Goal: Task Accomplishment & Management: Use online tool/utility

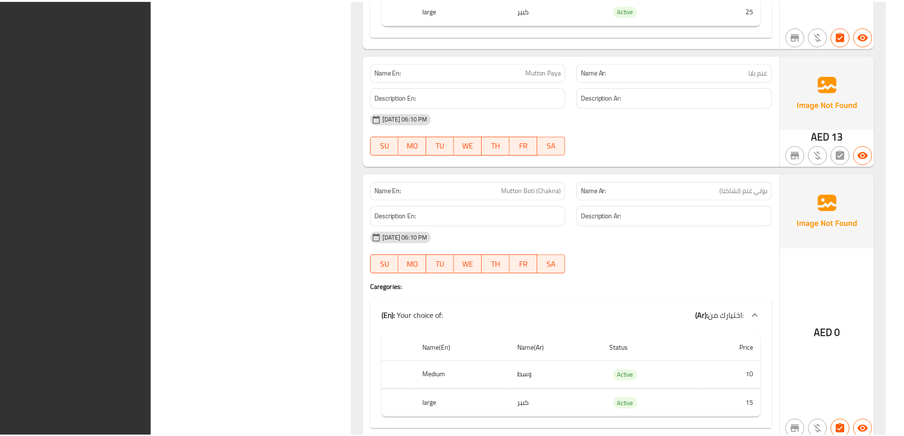
scroll to position [14627, 0]
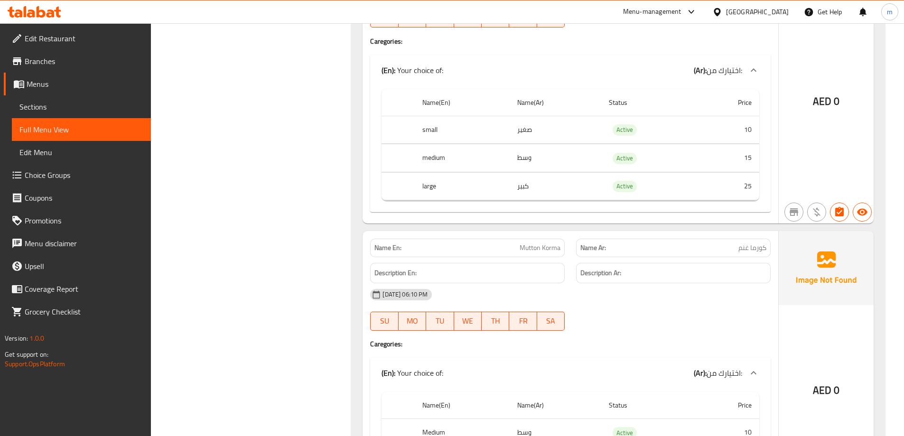
scroll to position [7640, 0]
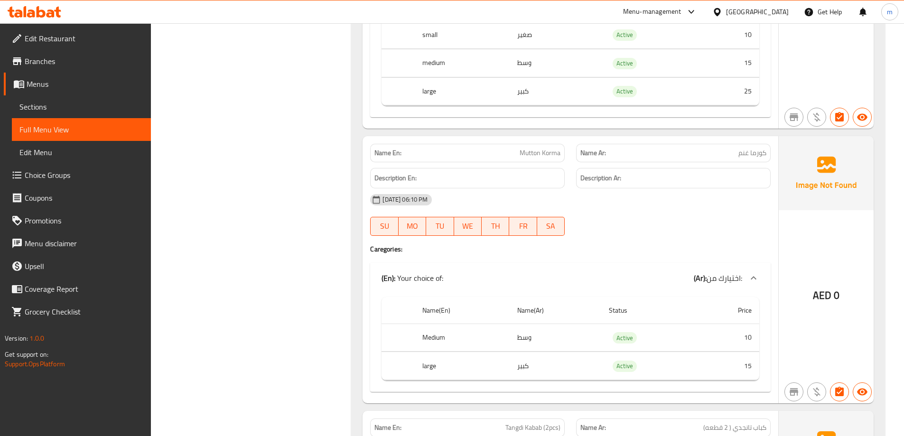
click at [230, 7] on div "Menu-management United Arab Emirates Get Help m" at bounding box center [452, 11] width 904 height 23
drag, startPoint x: 523, startPoint y: 140, endPoint x: 81, endPoint y: 54, distance: 450.1
click at [646, 112] on div "Name(En) Name(Ar) Status Price small صغير Active 10 medium وسط Active 15 large …" at bounding box center [570, 54] width 400 height 127
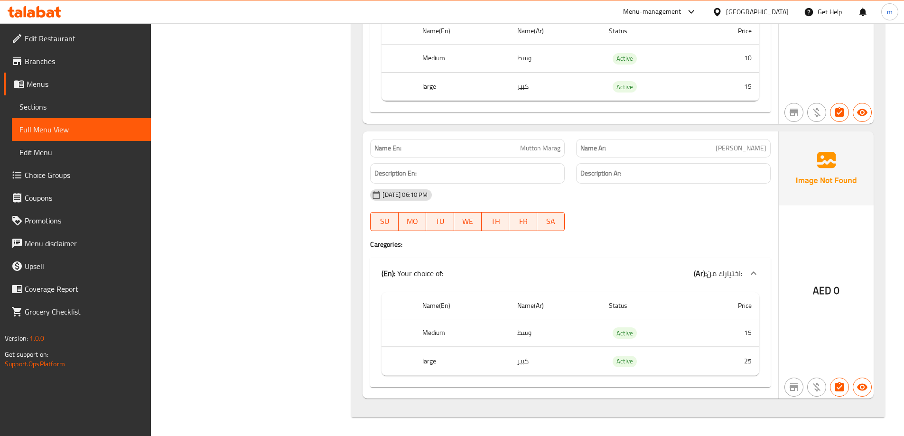
scroll to position [14627, 0]
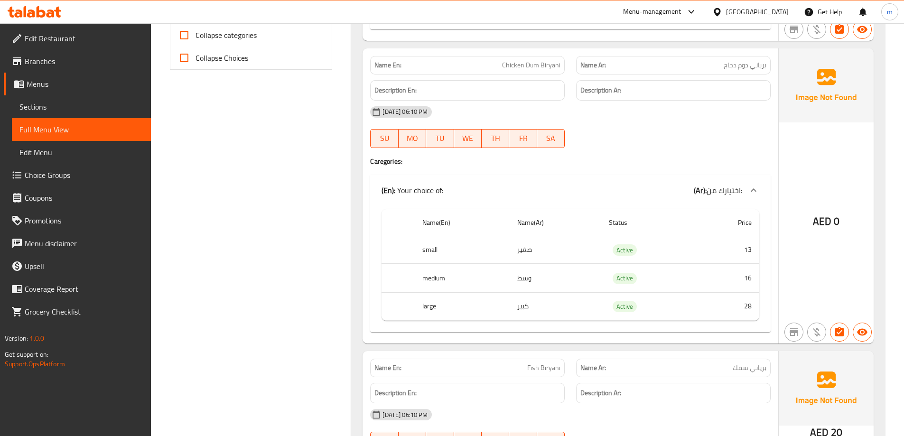
scroll to position [0, 0]
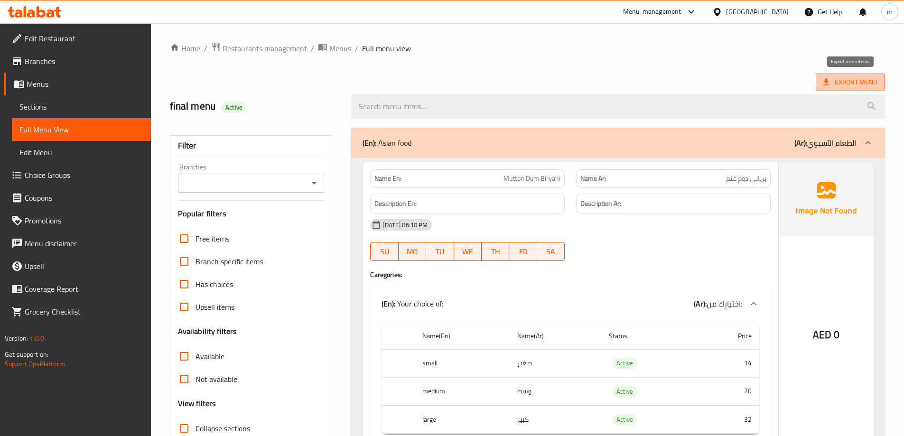
click at [857, 76] on span "Export Menu" at bounding box center [850, 82] width 54 height 12
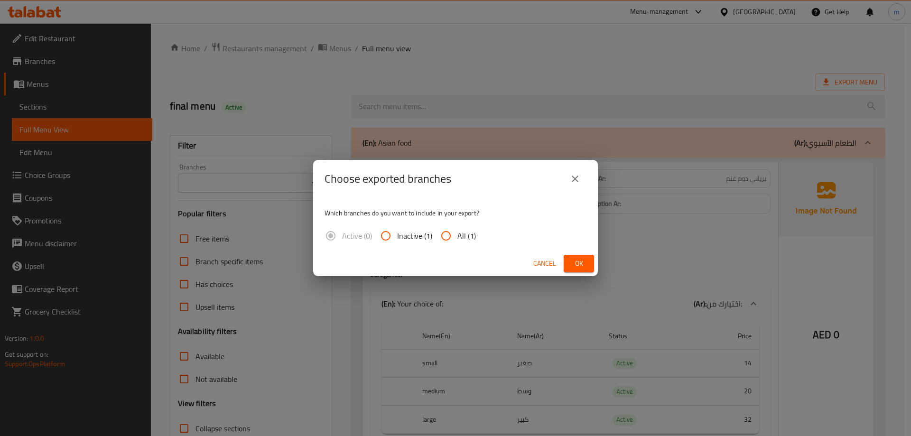
click at [457, 231] on span "All (1)" at bounding box center [466, 235] width 19 height 11
click at [457, 231] on input "All (1)" at bounding box center [446, 235] width 23 height 23
radio input "true"
click at [574, 263] on span "Ok" at bounding box center [578, 264] width 15 height 12
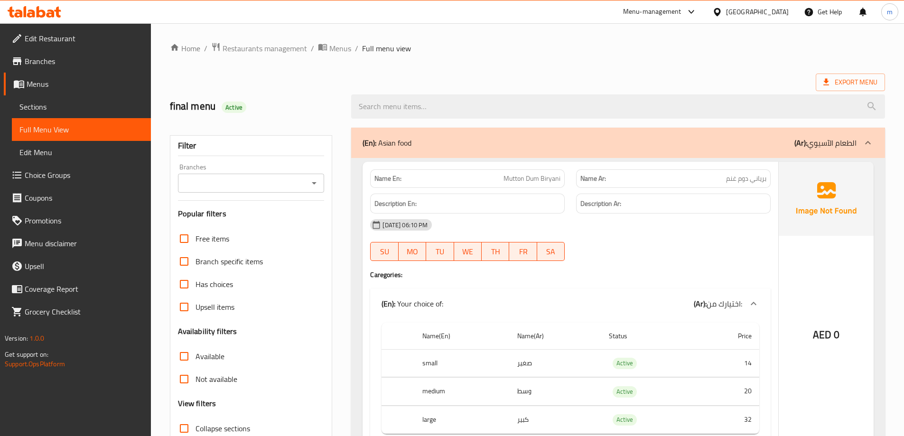
click at [70, 65] on span "Branches" at bounding box center [84, 61] width 119 height 11
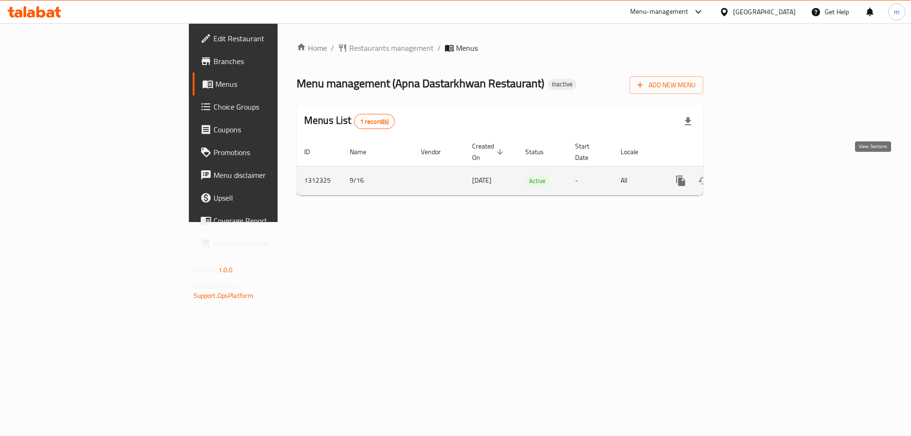
click at [755, 175] on icon "enhanced table" at bounding box center [749, 180] width 11 height 11
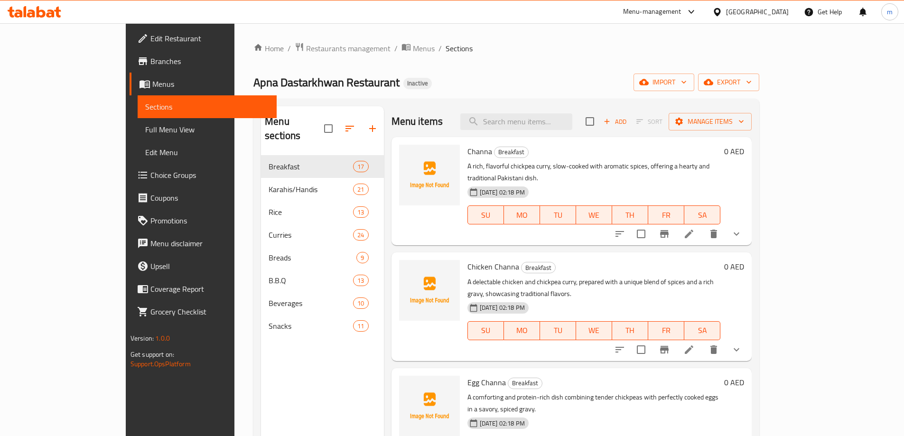
click at [145, 129] on span "Full Menu View" at bounding box center [207, 129] width 124 height 11
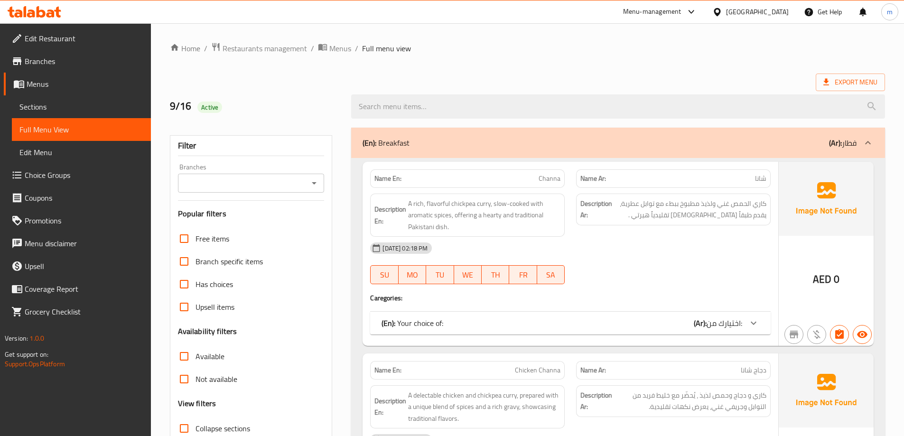
click at [71, 104] on span "Sections" at bounding box center [81, 106] width 124 height 11
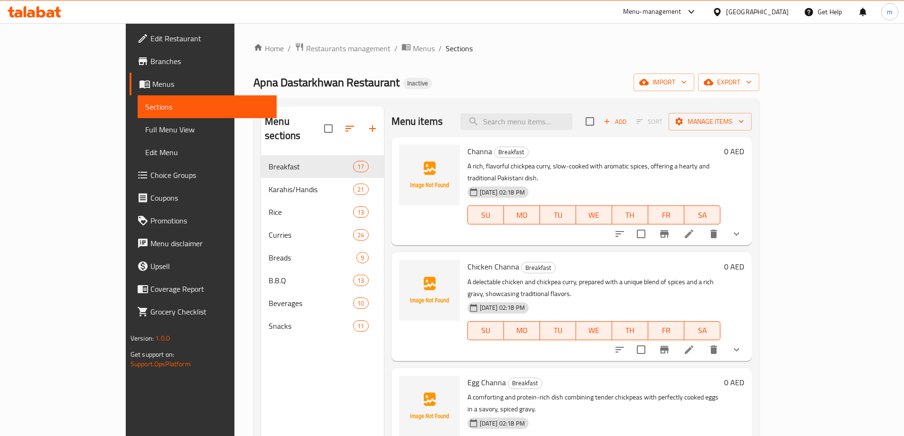
drag, startPoint x: 60, startPoint y: 137, endPoint x: 126, endPoint y: 156, distance: 68.3
click at [138, 137] on link "Full Menu View" at bounding box center [207, 129] width 139 height 23
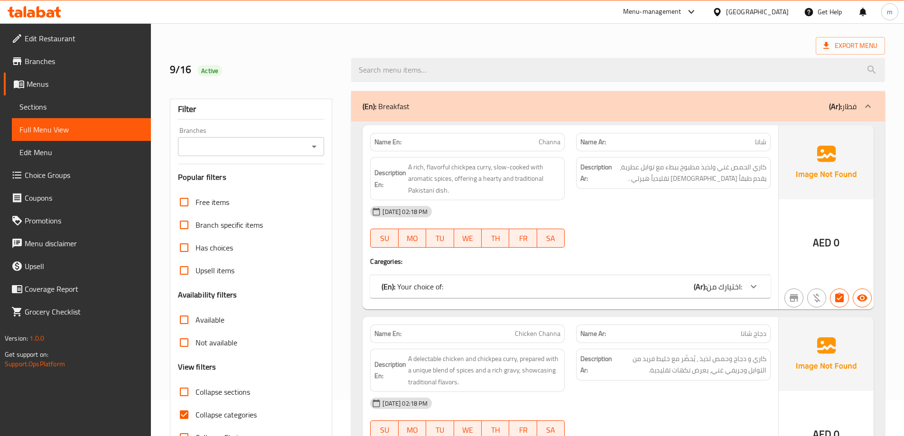
scroll to position [142, 0]
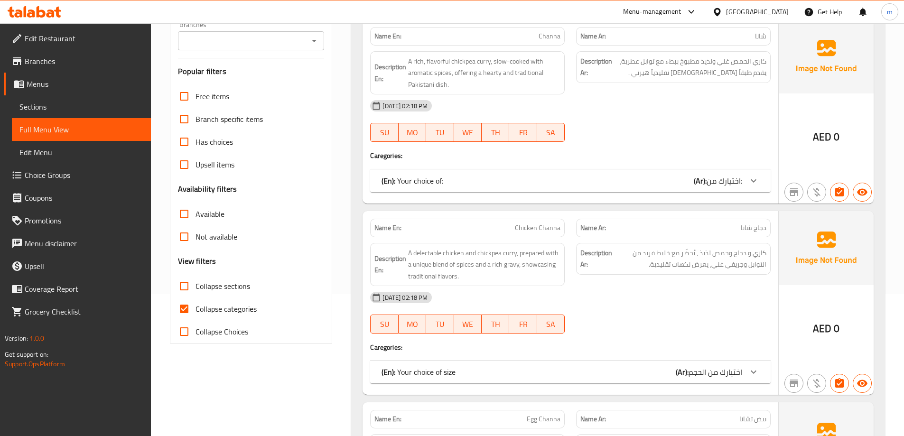
click at [199, 303] on span "Collapse categories" at bounding box center [226, 308] width 61 height 11
click at [196, 302] on input "Collapse categories" at bounding box center [184, 309] width 23 height 23
checkbox input "false"
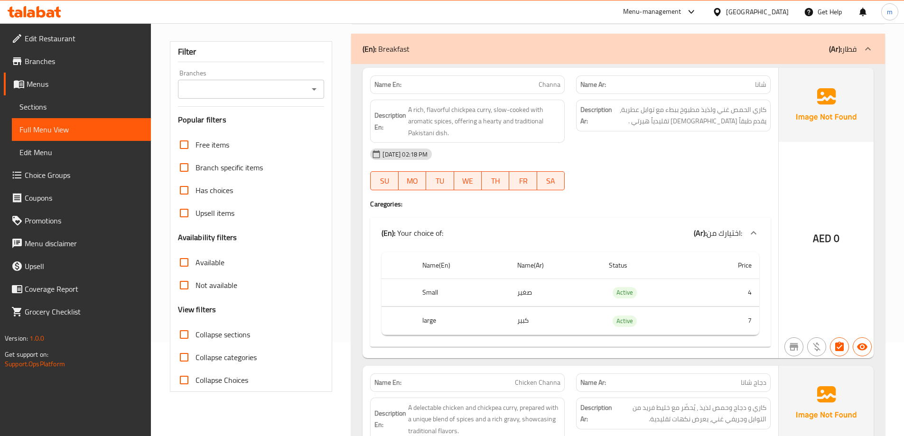
scroll to position [95, 0]
click at [68, 99] on link "Sections" at bounding box center [81, 106] width 139 height 23
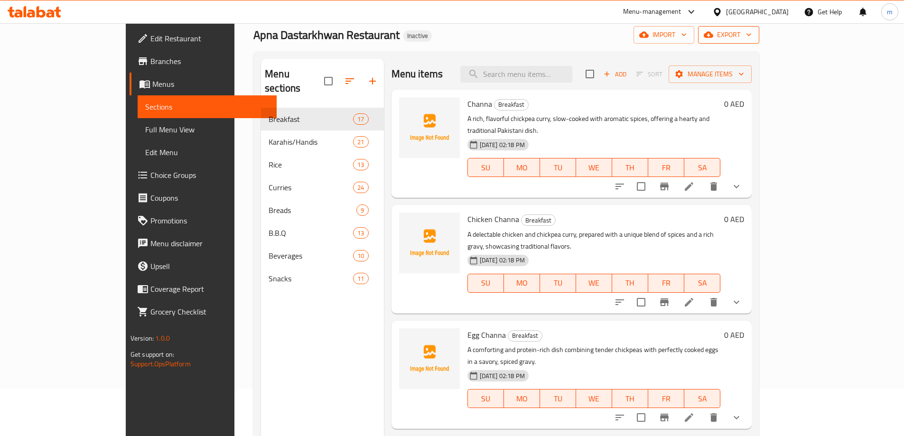
click at [713, 36] on icon "button" at bounding box center [708, 35] width 9 height 6
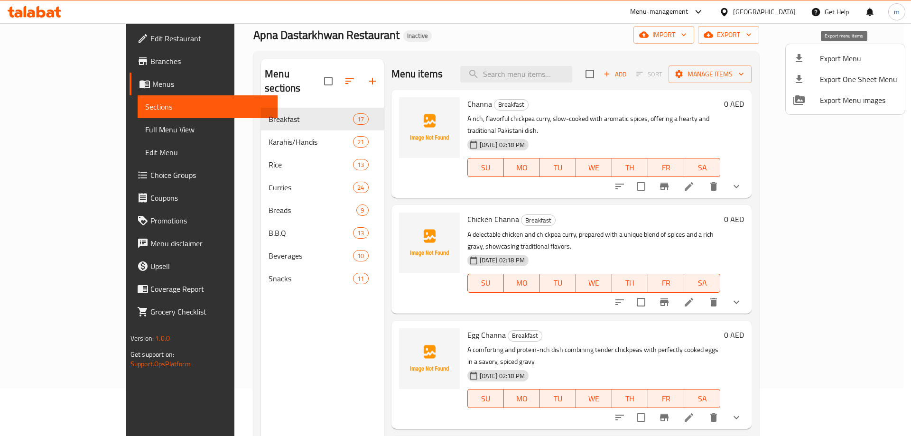
click at [828, 62] on span "Export Menu" at bounding box center [858, 58] width 77 height 11
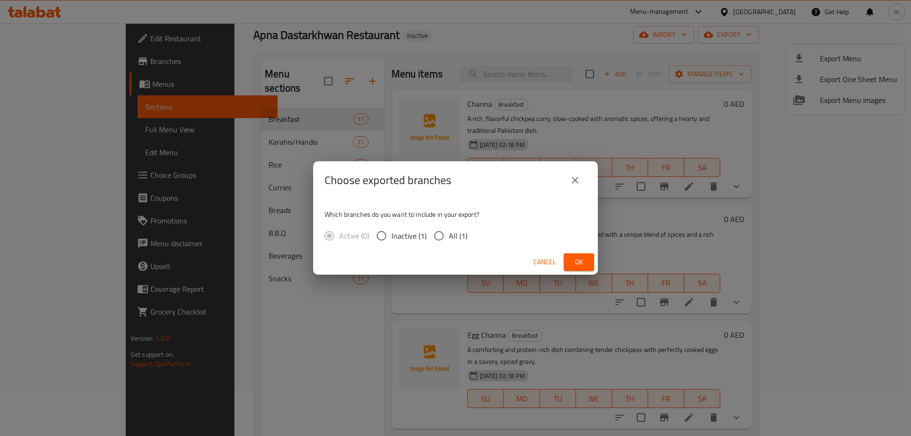
click at [458, 235] on span "All (1)" at bounding box center [458, 235] width 19 height 11
click at [449, 235] on input "All (1)" at bounding box center [439, 236] width 20 height 20
radio input "true"
click at [575, 263] on span "Ok" at bounding box center [578, 262] width 15 height 12
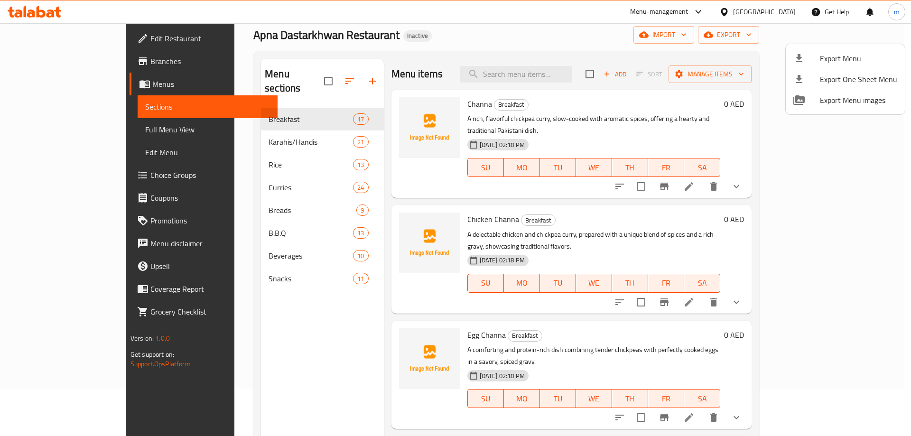
click at [732, 146] on div at bounding box center [455, 218] width 911 height 436
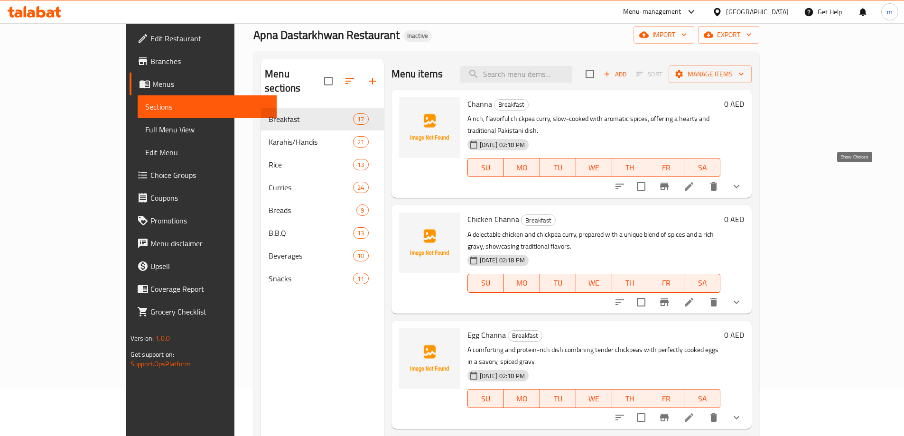
click at [742, 181] on icon "show more" at bounding box center [736, 186] width 11 height 11
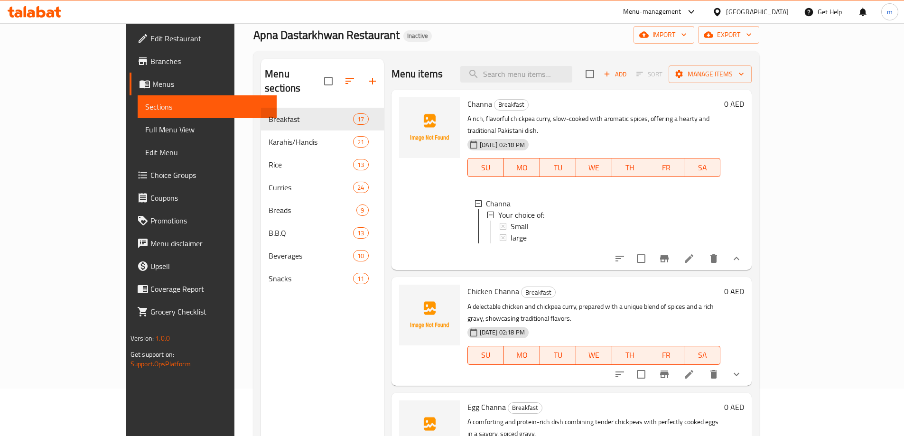
click at [145, 124] on span "Full Menu View" at bounding box center [207, 129] width 124 height 11
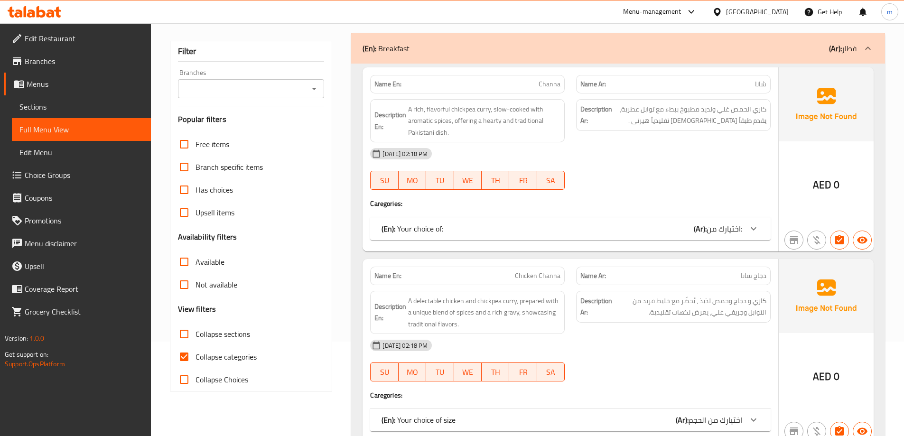
scroll to position [95, 0]
click at [737, 234] on span "اختيارك من:" at bounding box center [725, 228] width 36 height 14
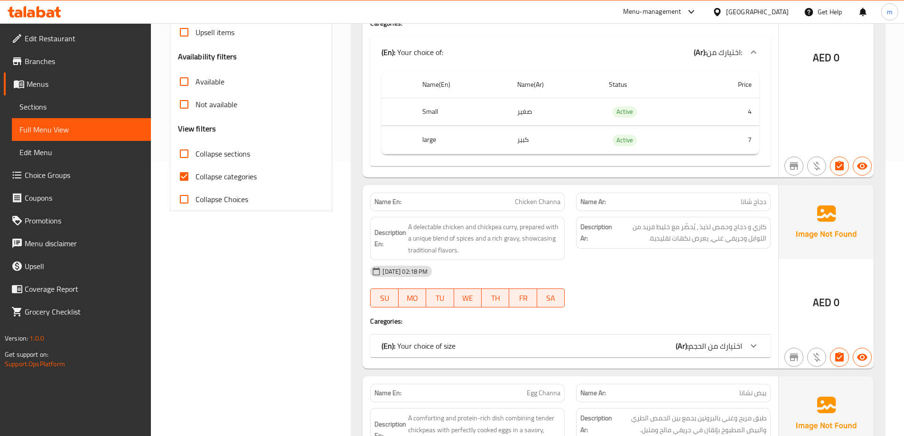
scroll to position [332, 0]
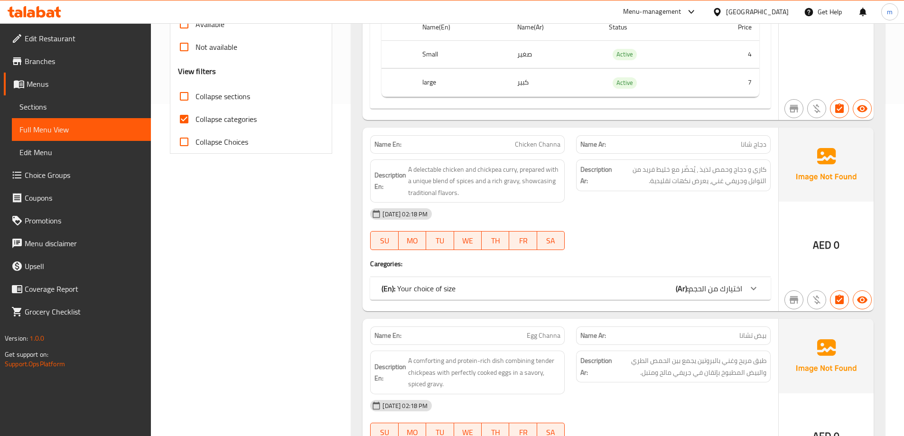
click at [715, 297] on div "(En): Your choice of size (Ar): اختيارك من الحجم" at bounding box center [570, 288] width 400 height 23
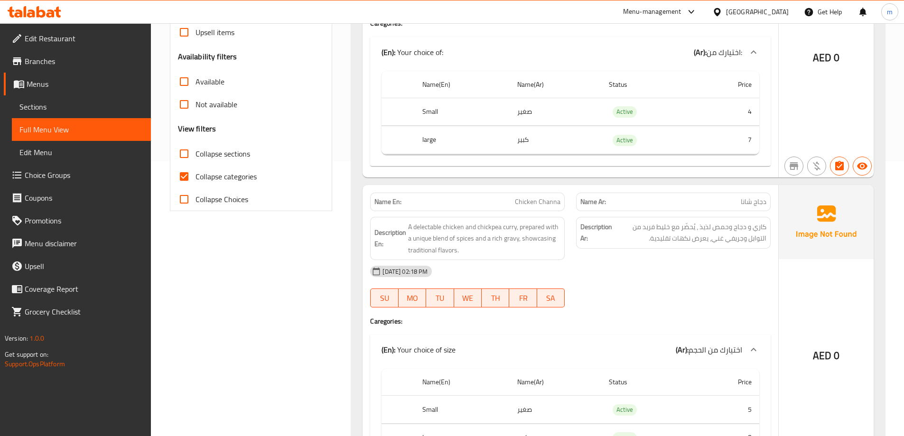
scroll to position [190, 0]
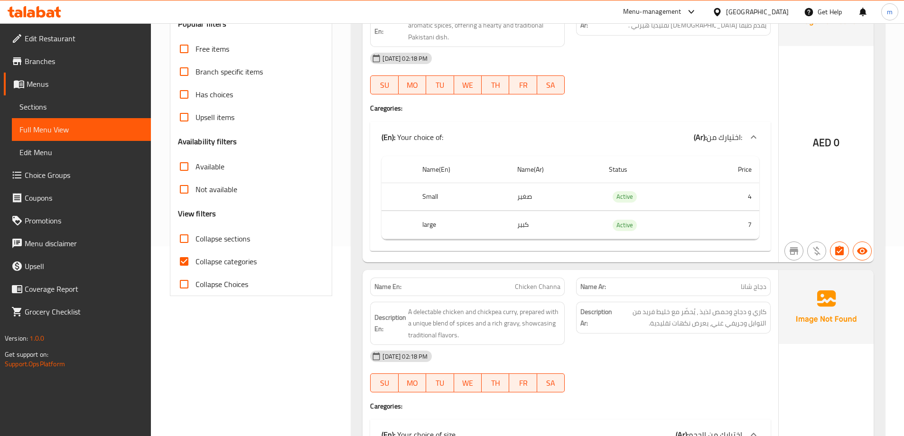
drag, startPoint x: 235, startPoint y: 259, endPoint x: 668, endPoint y: 149, distance: 446.3
click at [235, 259] on span "Collapse categories" at bounding box center [226, 261] width 61 height 11
click at [196, 259] on input "Collapse categories" at bounding box center [184, 261] width 23 height 23
checkbox input "false"
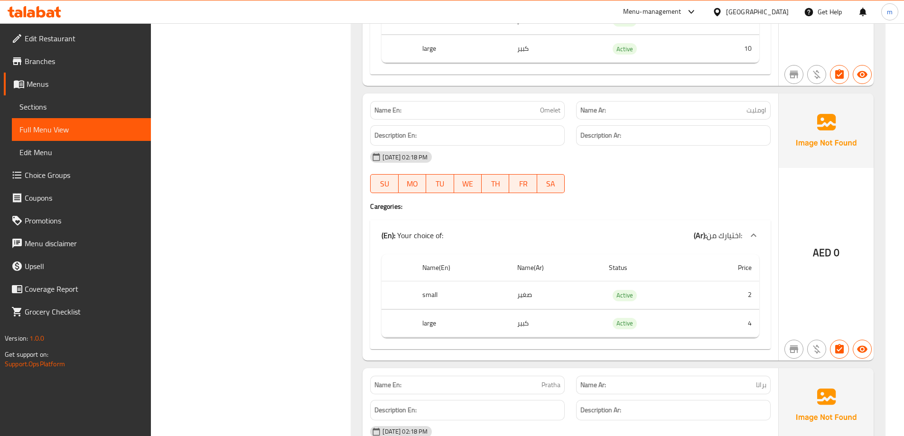
scroll to position [0, 0]
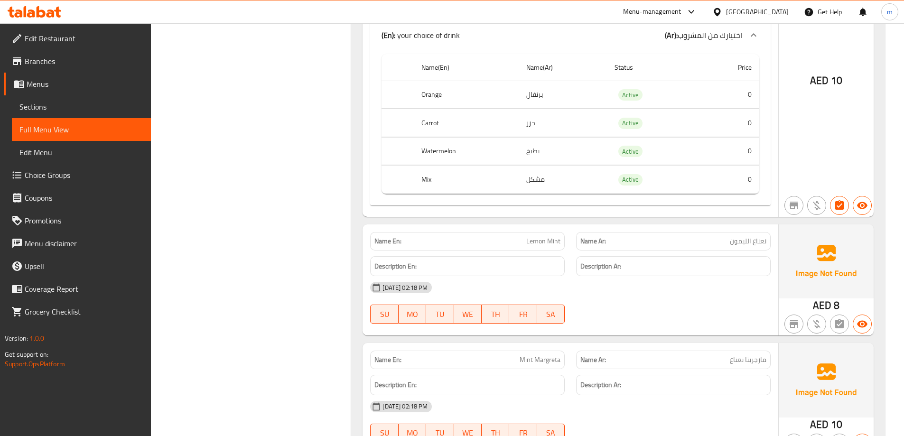
click at [621, 395] on div "[DATE] 02:18 PM" at bounding box center [570, 406] width 412 height 23
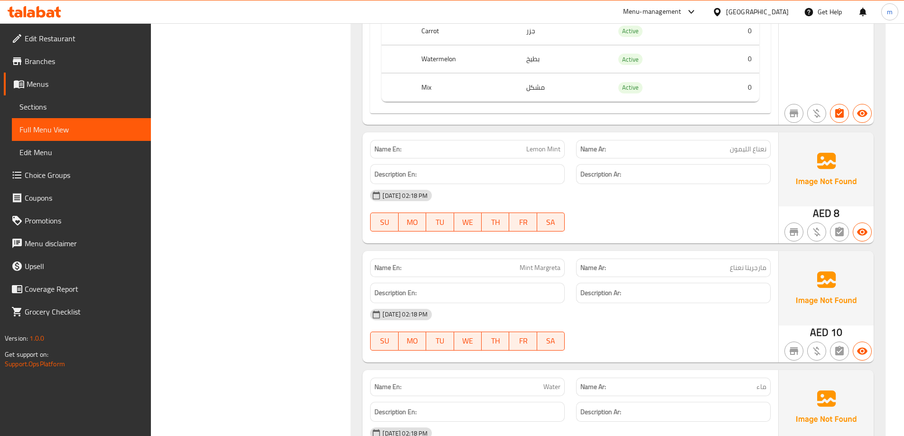
scroll to position [17010, 0]
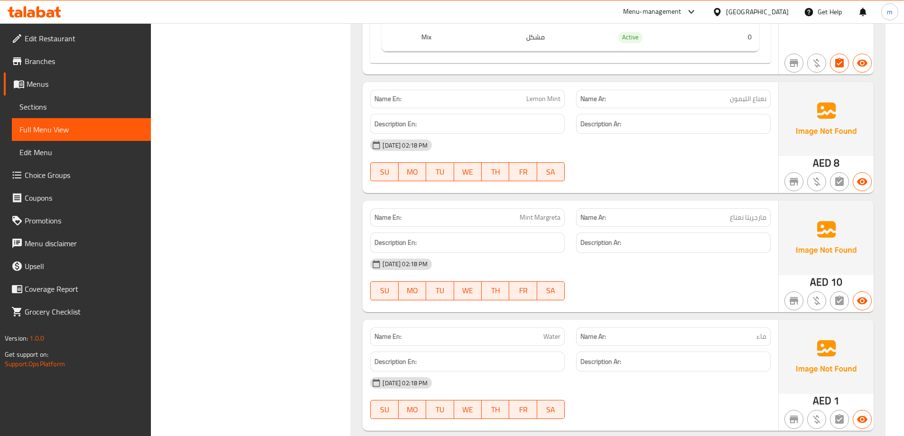
click at [635, 254] on div "[DATE] 02:18 PM SU MO TU WE TH FR SA" at bounding box center [570, 279] width 412 height 53
click at [580, 233] on div "Description Ar:" at bounding box center [673, 243] width 195 height 20
click at [550, 213] on span "Mint Margreta" at bounding box center [540, 218] width 41 height 10
click at [634, 253] on div "[DATE] 02:18 PM" at bounding box center [570, 264] width 412 height 23
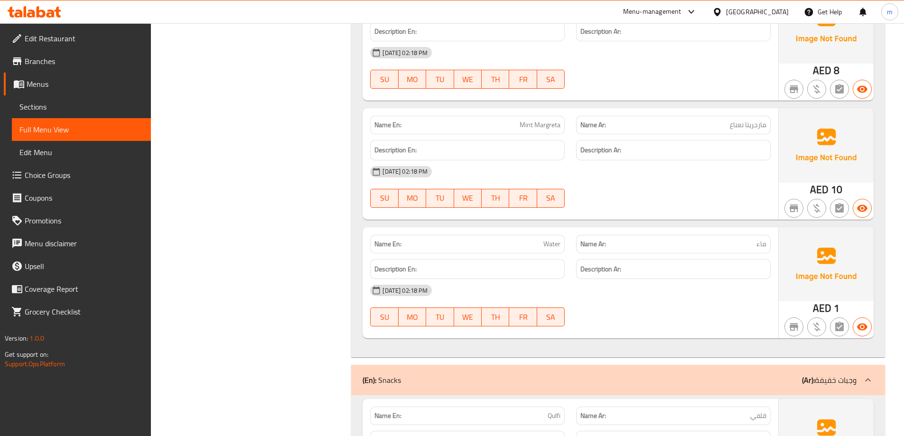
scroll to position [17058, 0]
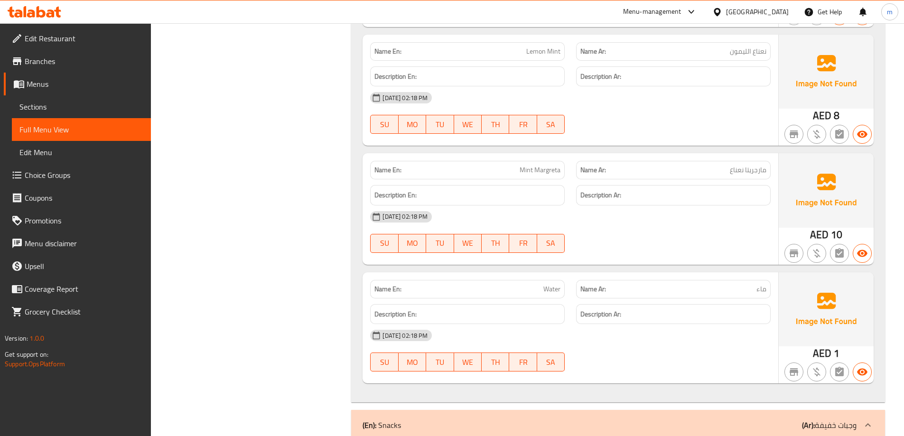
click at [499, 205] on div "[DATE] 02:18 PM" at bounding box center [570, 216] width 412 height 23
click at [532, 165] on span "Mint Margreta" at bounding box center [540, 170] width 41 height 10
click at [546, 165] on span "Mint Margreta" at bounding box center [540, 170] width 41 height 10
copy span "Mint Margreta"
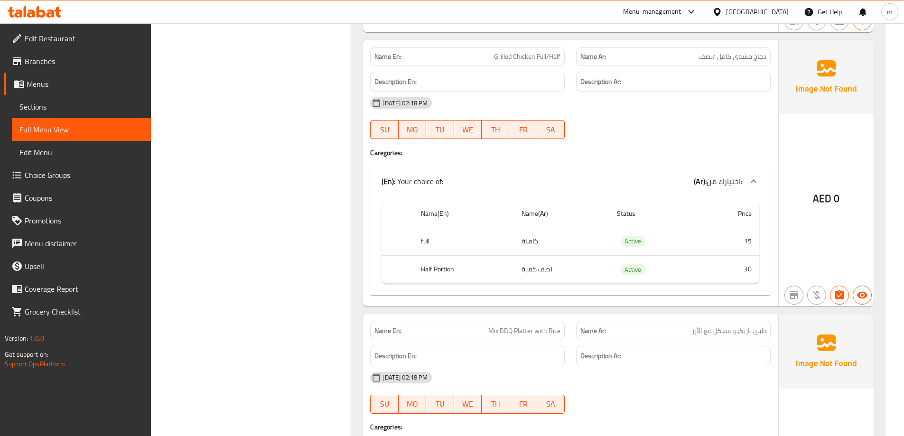
scroll to position [14889, 0]
